Goal: Connect with others: Connect with others

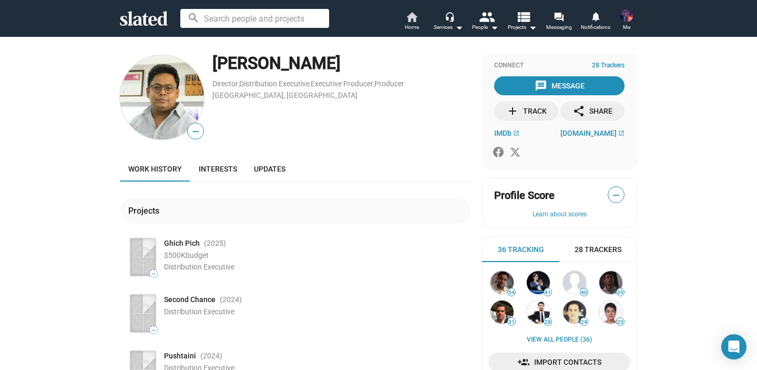
click at [413, 25] on span "Home" at bounding box center [412, 27] width 14 height 13
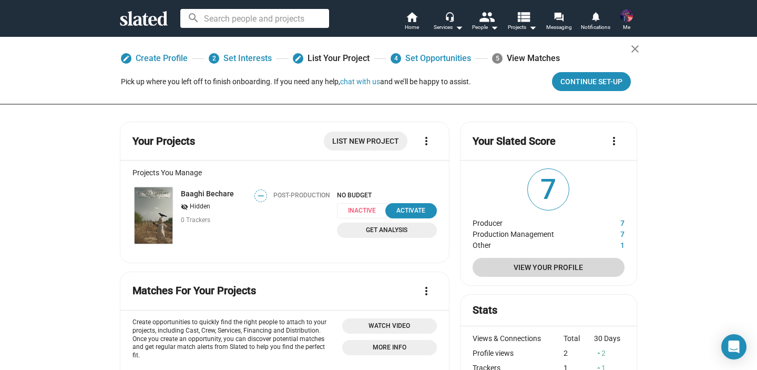
click at [543, 271] on span "View Your Profile" at bounding box center [548, 267] width 135 height 19
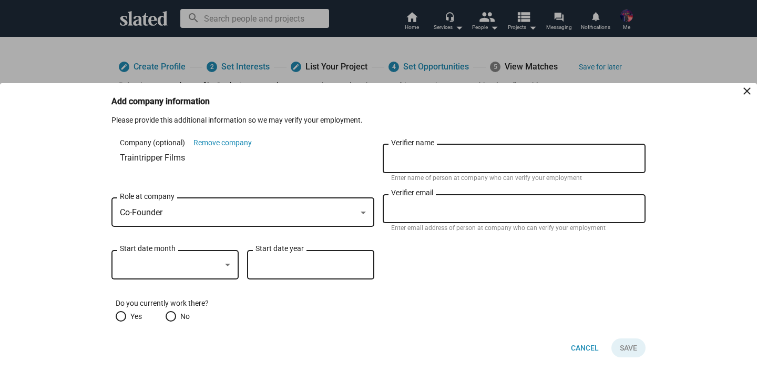
click at [361, 46] on div at bounding box center [378, 185] width 757 height 370
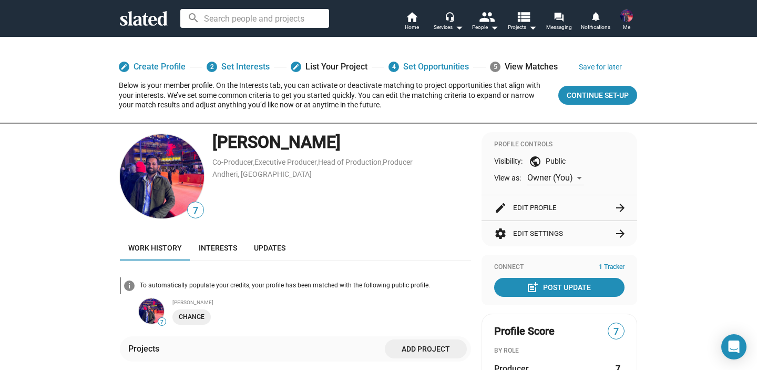
click at [524, 60] on div "5 View Matches" at bounding box center [524, 66] width 68 height 19
click at [497, 65] on span "5" at bounding box center [495, 67] width 11 height 11
click at [515, 65] on div "5 View Matches" at bounding box center [524, 66] width 68 height 19
click at [515, 66] on div "5 View Matches" at bounding box center [524, 66] width 68 height 19
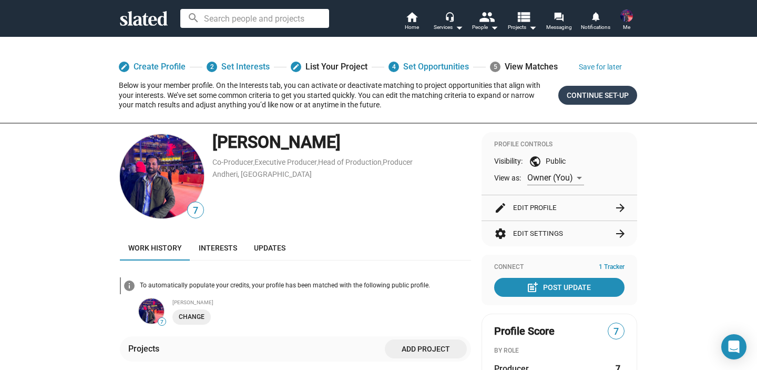
click at [604, 103] on span "Continue Set-up" at bounding box center [598, 95] width 62 height 19
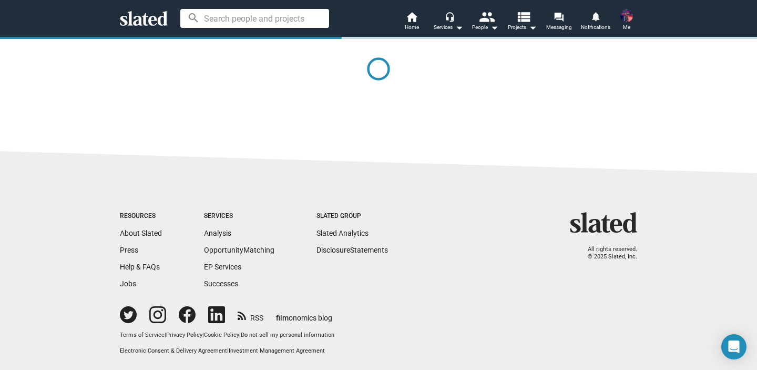
click at [604, 94] on div at bounding box center [378, 77] width 517 height 82
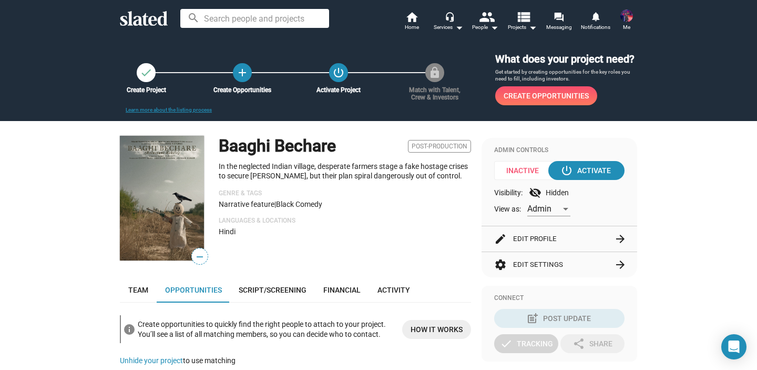
click at [559, 97] on span "Create Opportunities" at bounding box center [546, 95] width 85 height 19
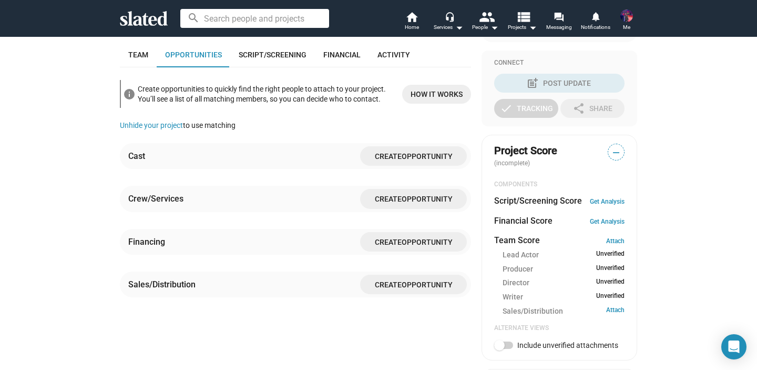
scroll to position [241, 0]
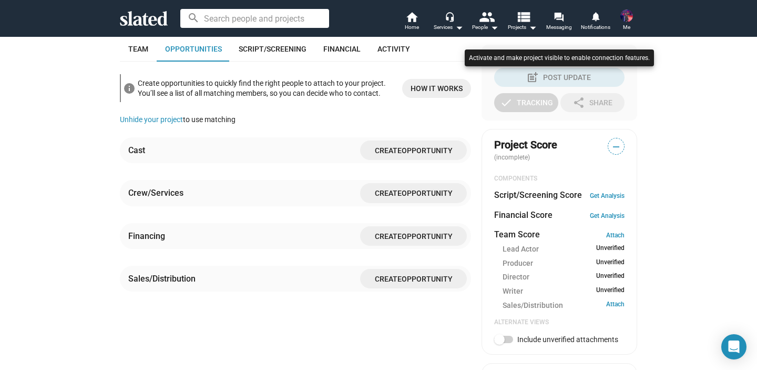
click at [137, 47] on div at bounding box center [378, 185] width 757 height 370
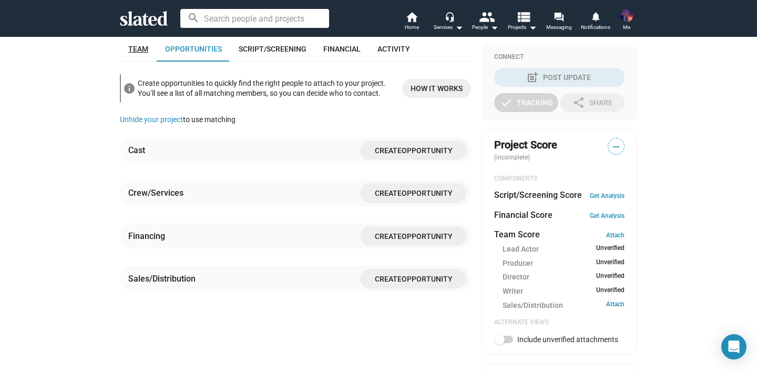
click at [137, 47] on span "Team" at bounding box center [138, 49] width 20 height 8
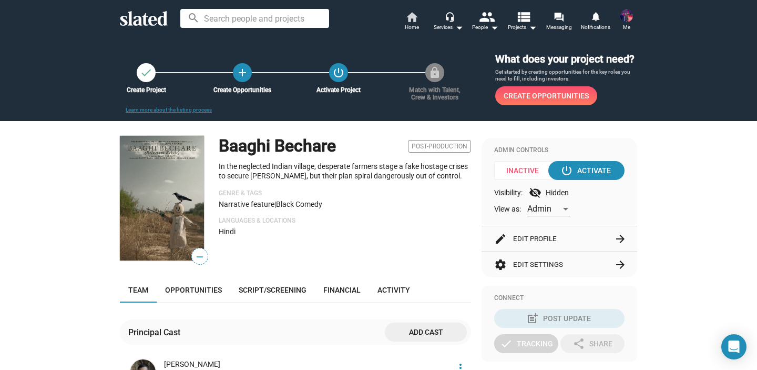
click at [410, 23] on span "Home" at bounding box center [412, 27] width 14 height 13
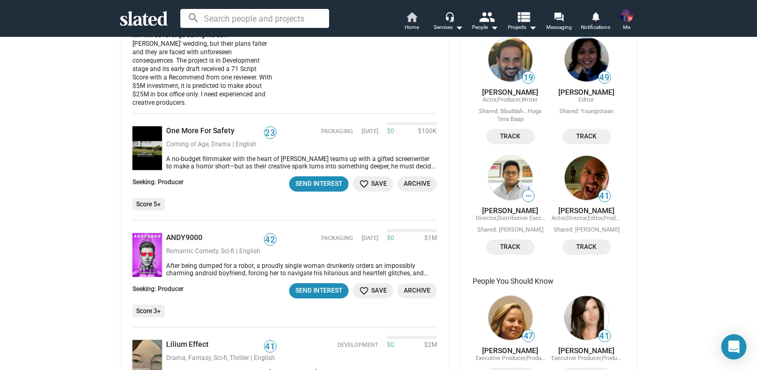
scroll to position [558, 0]
click at [591, 214] on link "Hans Marrero" at bounding box center [586, 210] width 56 height 8
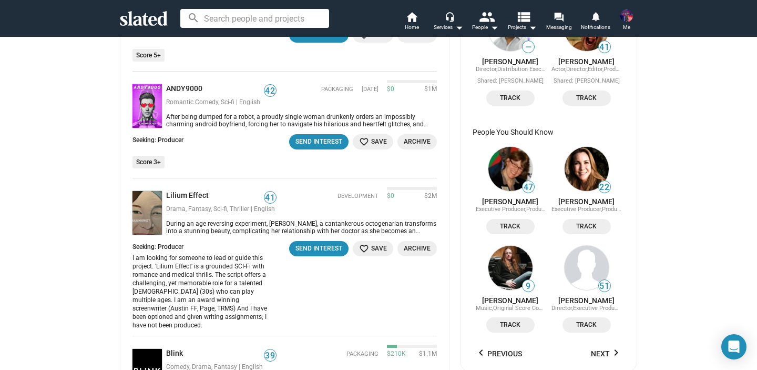
scroll to position [713, 0]
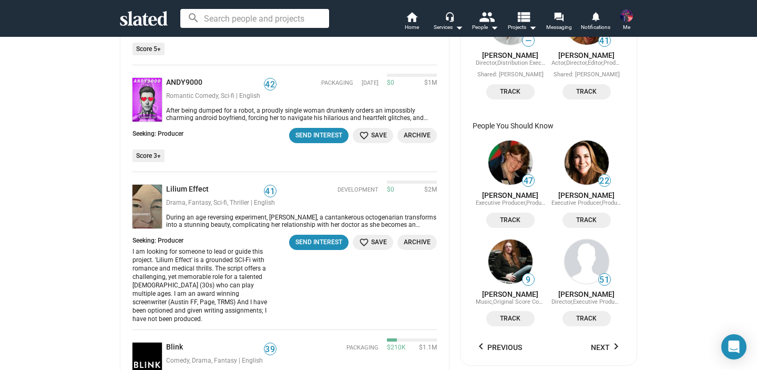
click at [513, 222] on span "Track" at bounding box center [511, 219] width 36 height 11
click at [590, 223] on span "Track" at bounding box center [587, 219] width 36 height 11
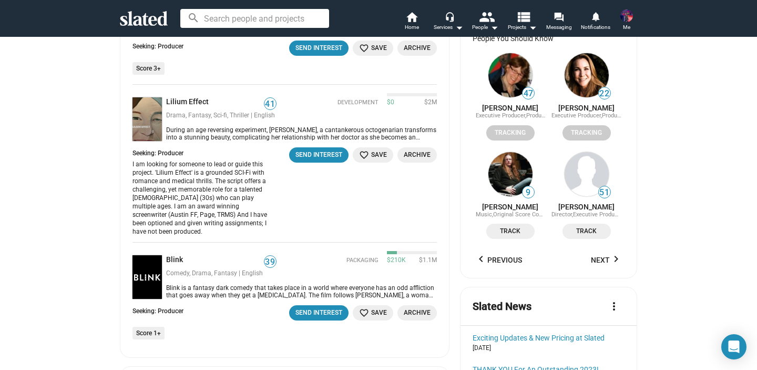
scroll to position [801, 0]
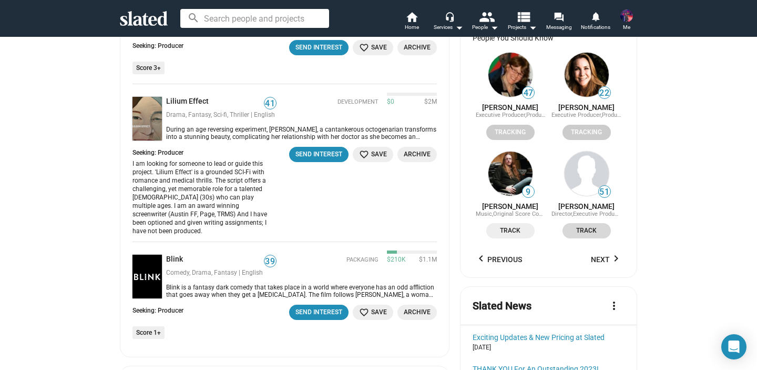
click at [590, 232] on span "Track" at bounding box center [587, 230] width 36 height 11
click at [594, 235] on span "Track" at bounding box center [587, 230] width 36 height 11
click at [597, 234] on span "Track" at bounding box center [587, 230] width 36 height 11
click at [617, 261] on mat-icon "keyboard_arrow_right" at bounding box center [616, 258] width 13 height 13
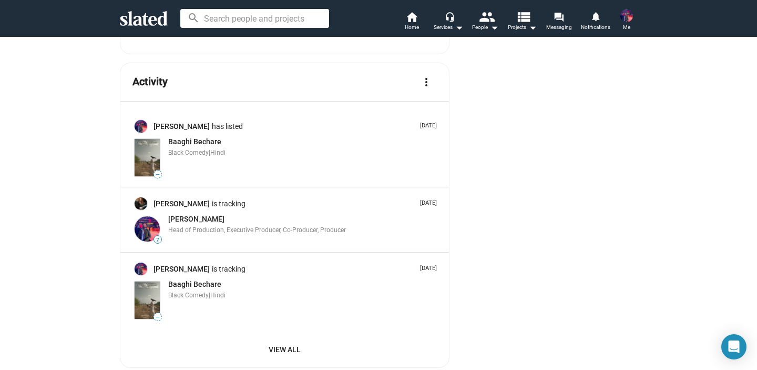
scroll to position [1741, 0]
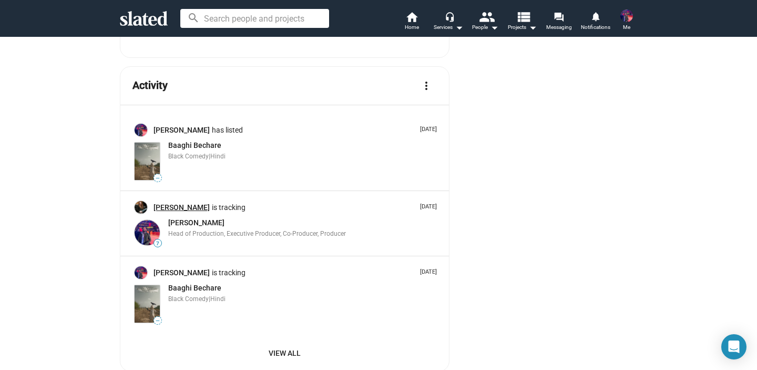
click at [166, 202] on link "[PERSON_NAME]" at bounding box center [183, 207] width 58 height 10
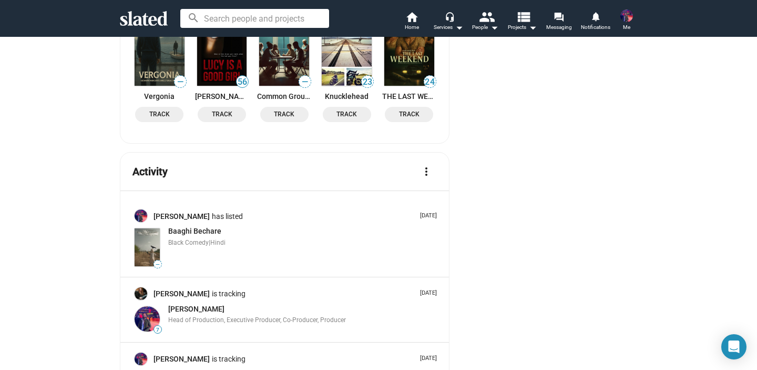
scroll to position [1652, 0]
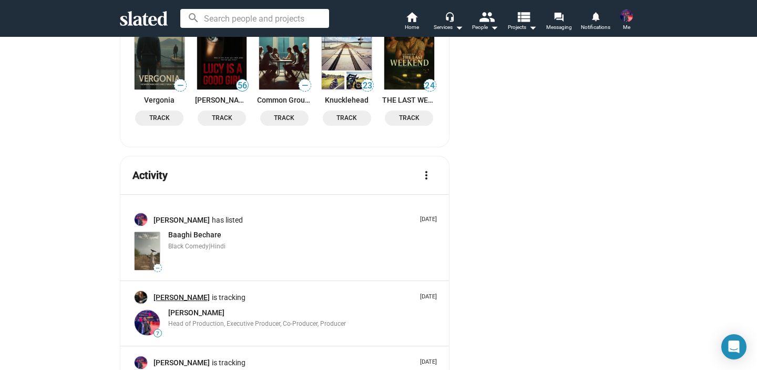
click at [157, 292] on link "[PERSON_NAME]" at bounding box center [183, 297] width 58 height 10
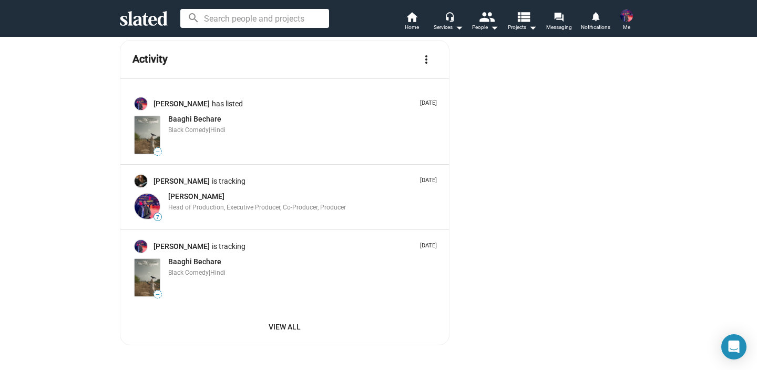
scroll to position [1830, 0]
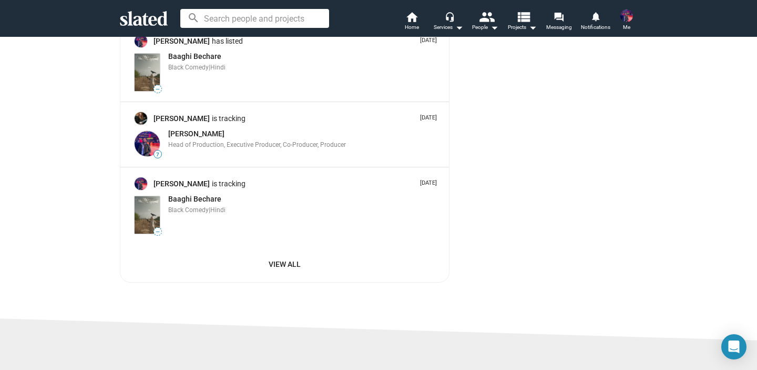
click at [229, 16] on input at bounding box center [254, 18] width 149 height 19
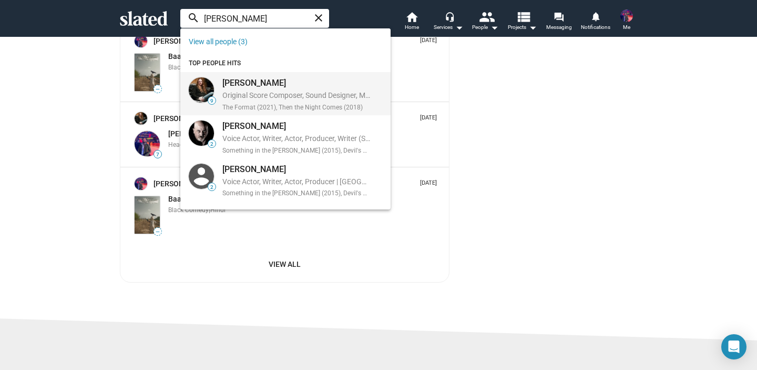
type input "mike hall"
click at [241, 83] on div "[PERSON_NAME]" at bounding box center [296, 82] width 148 height 11
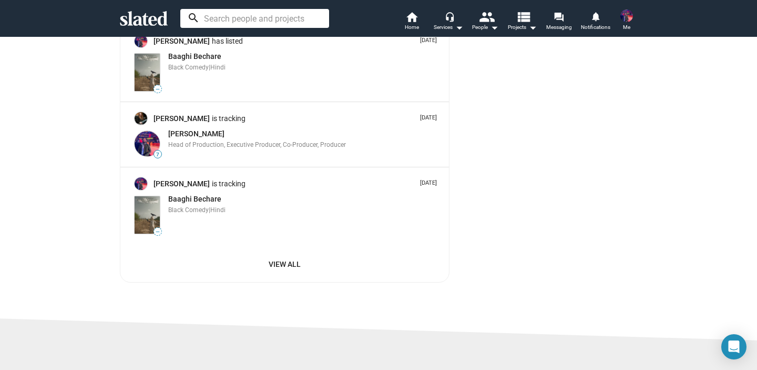
scroll to position [1549, 0]
